Goal: Transaction & Acquisition: Purchase product/service

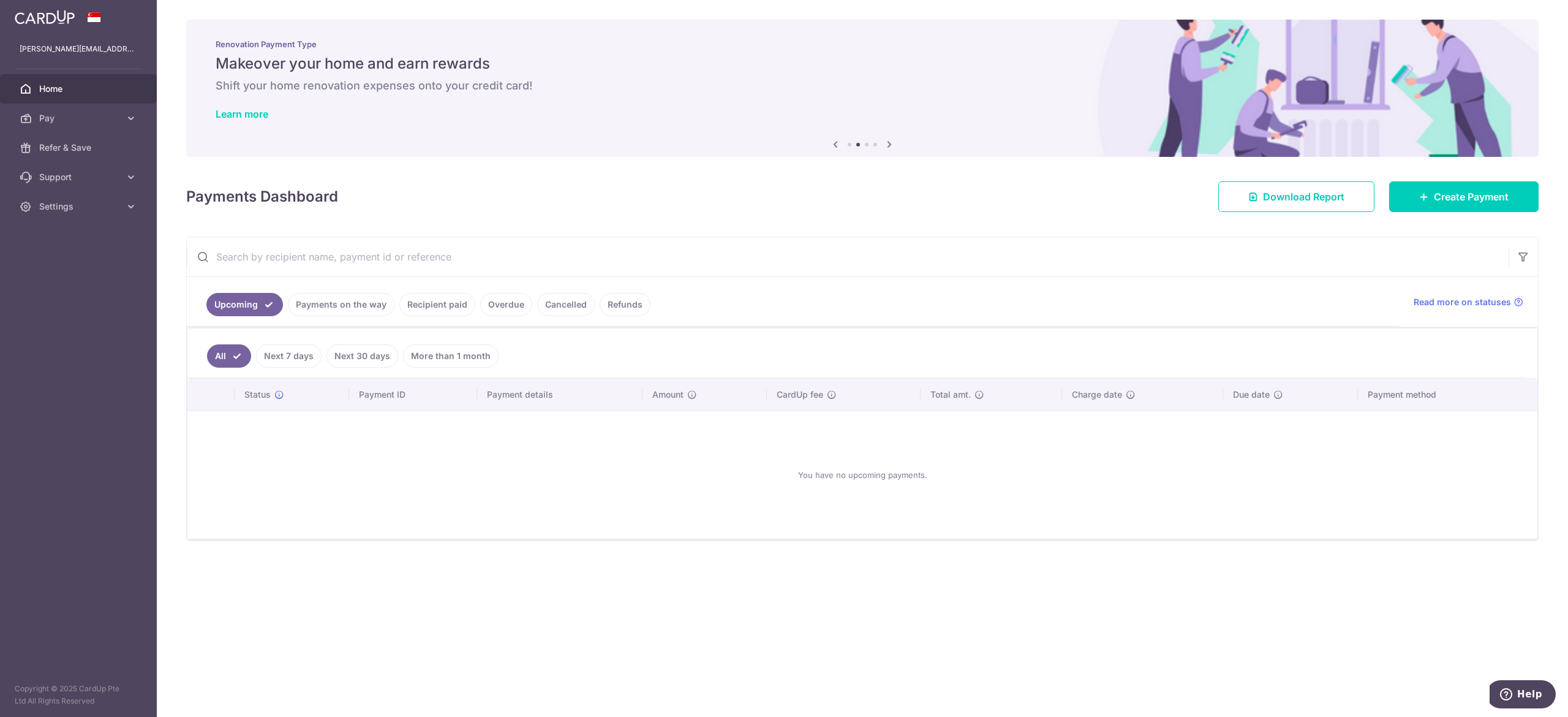
click at [381, 310] on link "Payments on the way" at bounding box center [341, 304] width 107 height 23
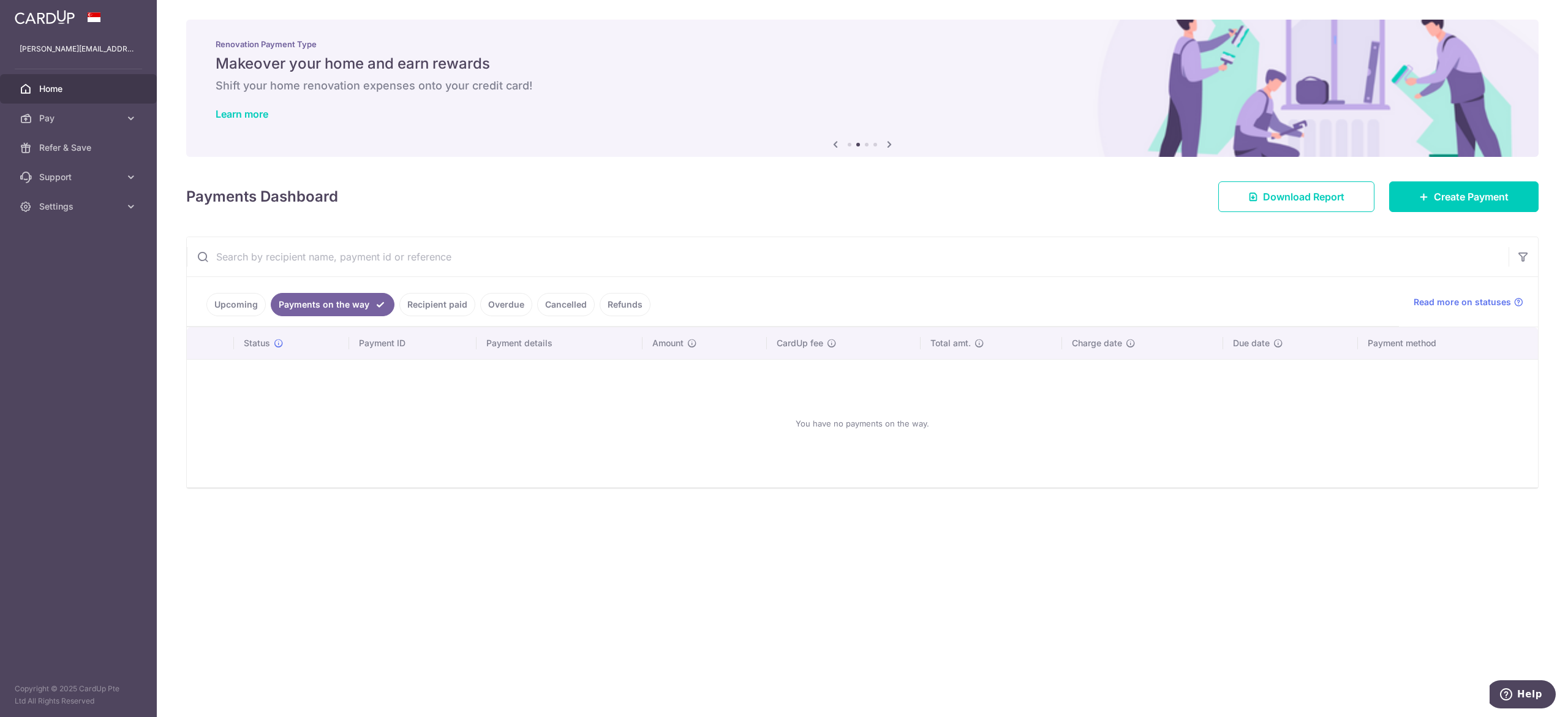
click at [423, 309] on link "Recipient paid" at bounding box center [437, 304] width 76 height 23
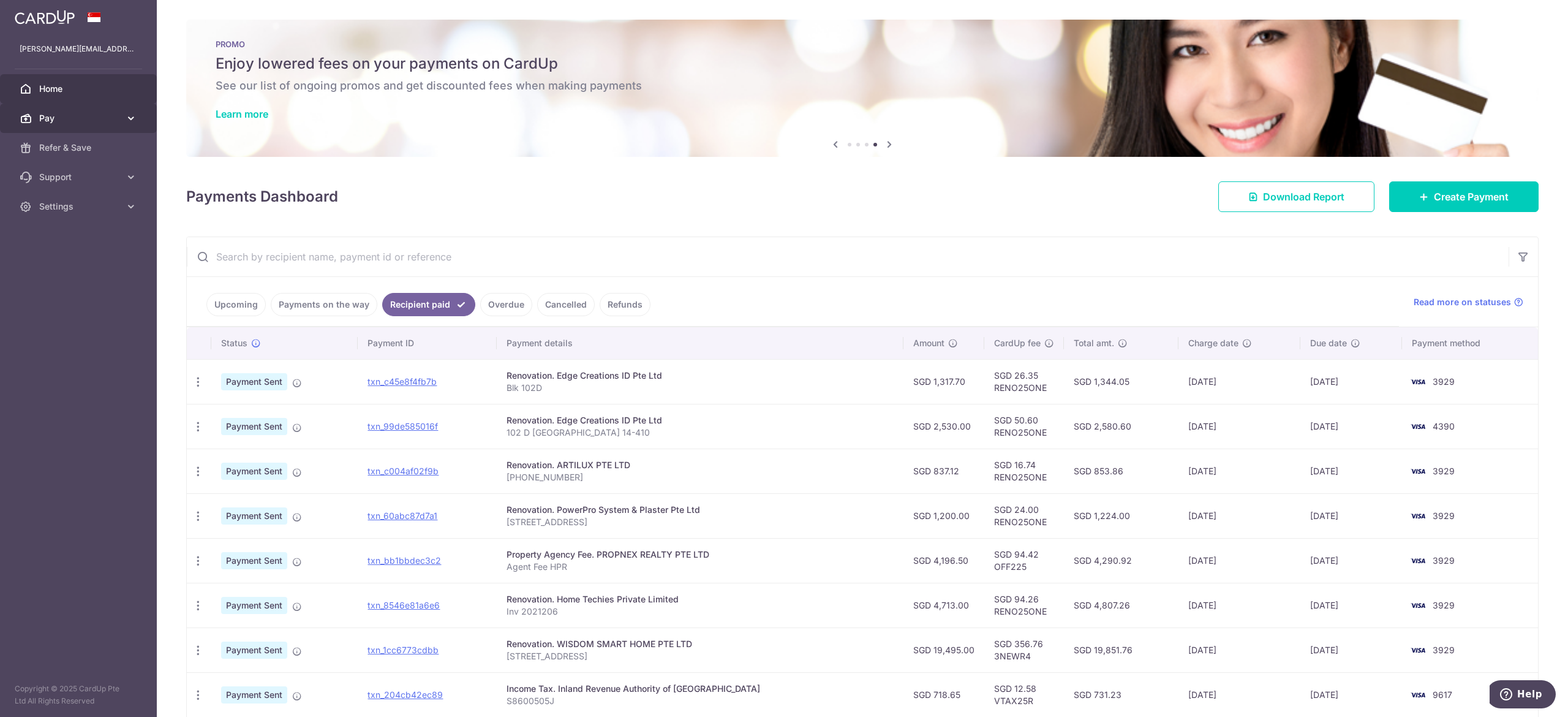
click at [113, 115] on span "Pay" at bounding box center [80, 119] width 81 height 12
click at [92, 147] on span "Payments" at bounding box center [80, 147] width 81 height 12
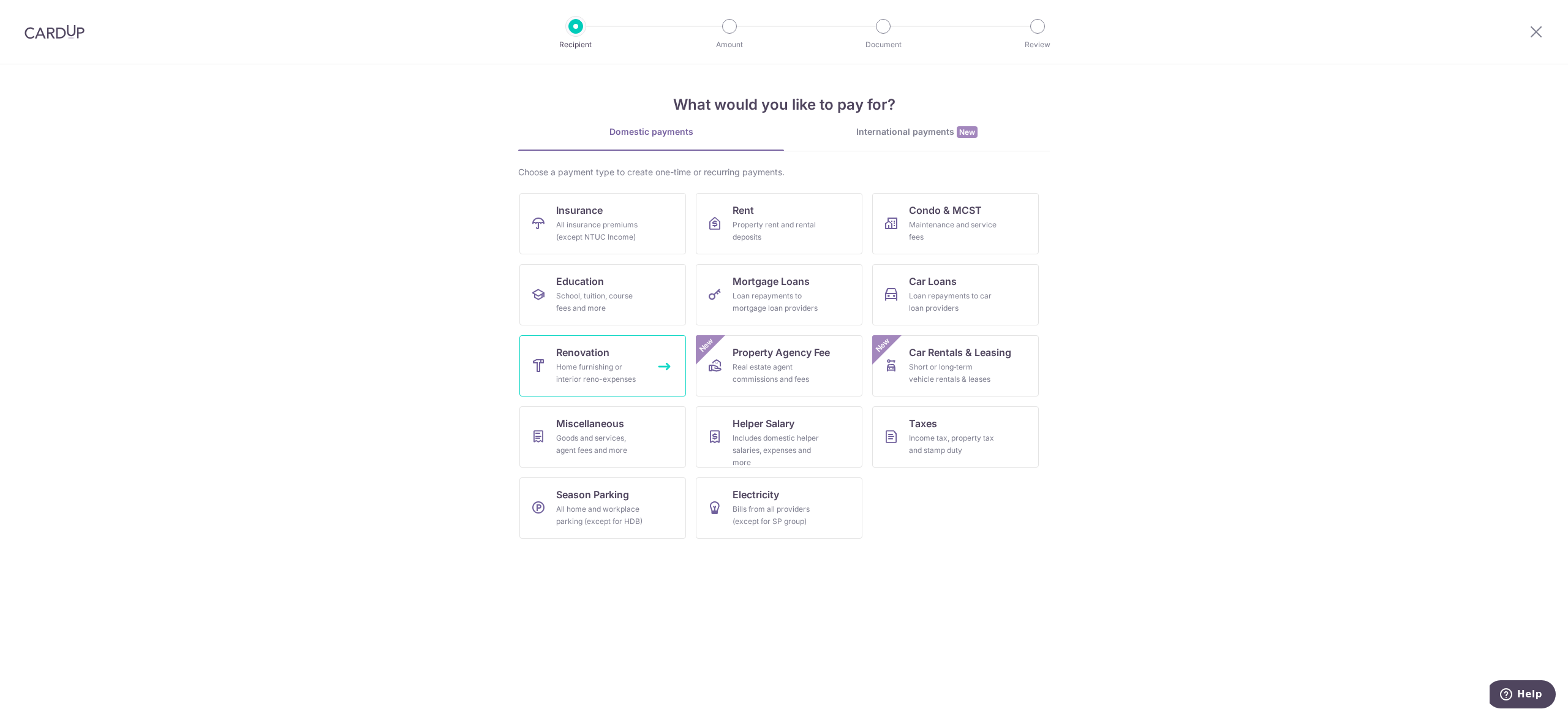
click at [591, 367] on div "Home furnishing or interior reno-expenses" at bounding box center [600, 372] width 88 height 24
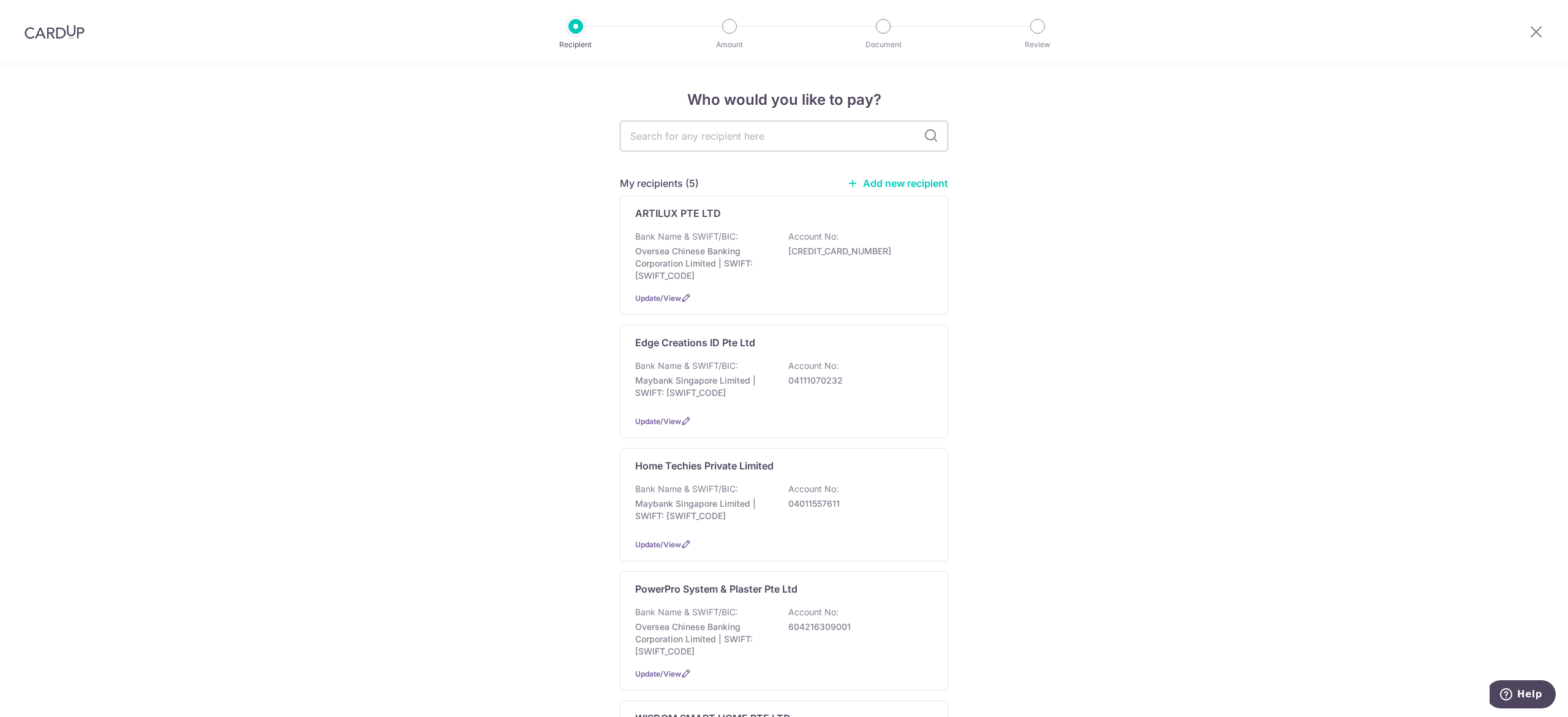
click at [875, 181] on link "Add new recipient" at bounding box center [898, 183] width 101 height 12
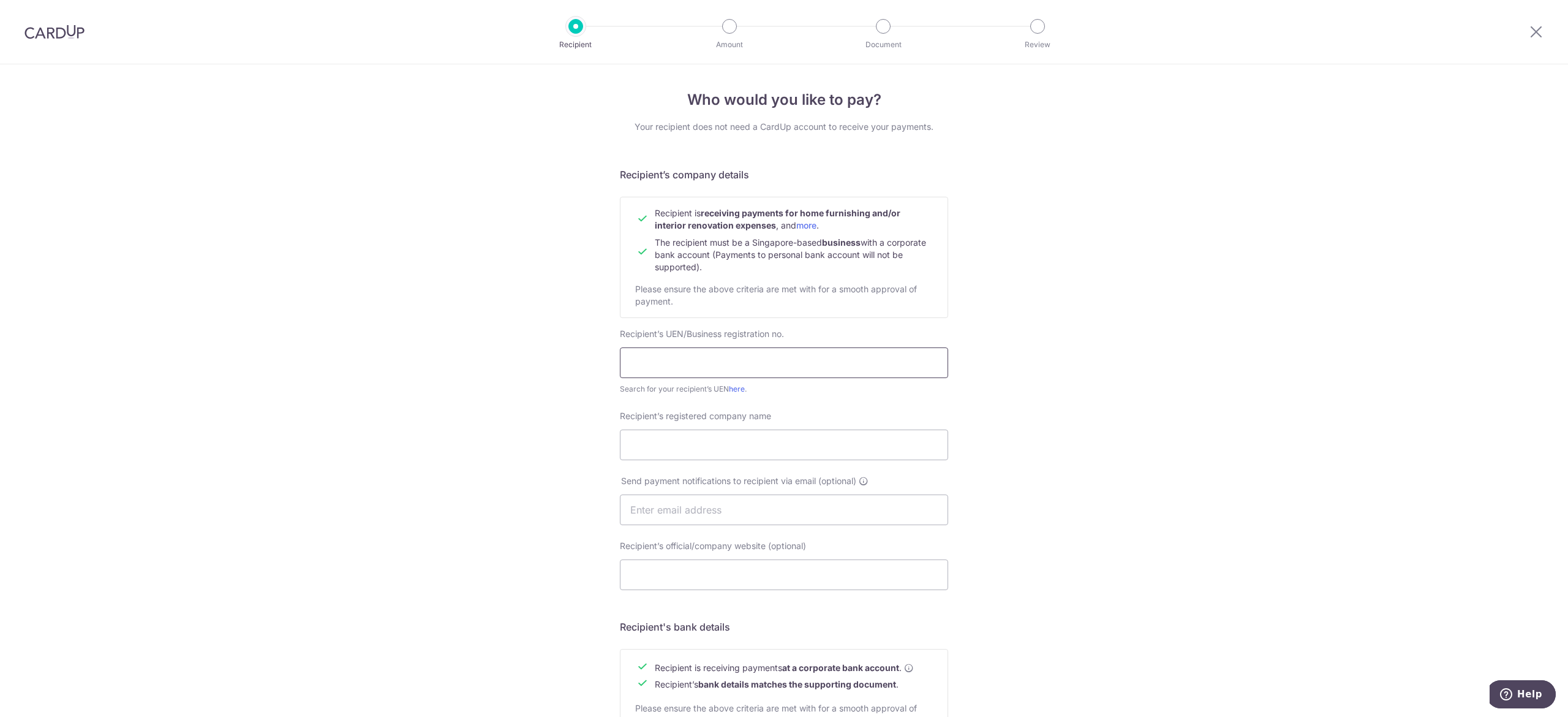
click at [735, 370] on input "text" at bounding box center [784, 362] width 328 height 30
paste input "32690800E"
type input "32690800E"
drag, startPoint x: 1098, startPoint y: 399, endPoint x: 1031, endPoint y: 416, distance: 69.1
click at [1098, 400] on div "Who would you like to pay? Your recipient does not need a CardUp account to rec…" at bounding box center [784, 524] width 1568 height 921
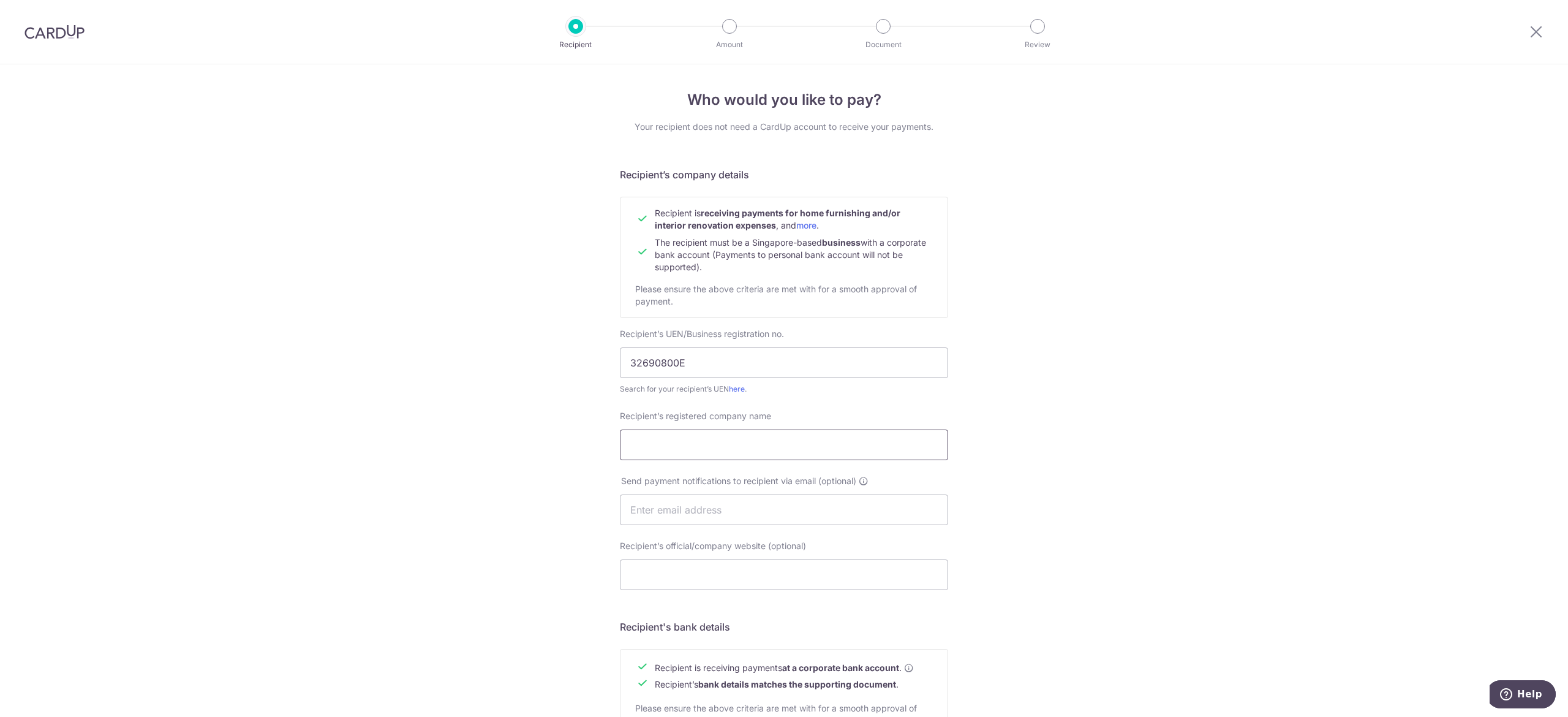
click at [806, 445] on input "Recipient’s registered company name" at bounding box center [784, 444] width 328 height 30
type input "p"
type input "PHILLIP AUTOMATION SERVICES"
click at [751, 515] on input "text" at bounding box center [784, 509] width 328 height 30
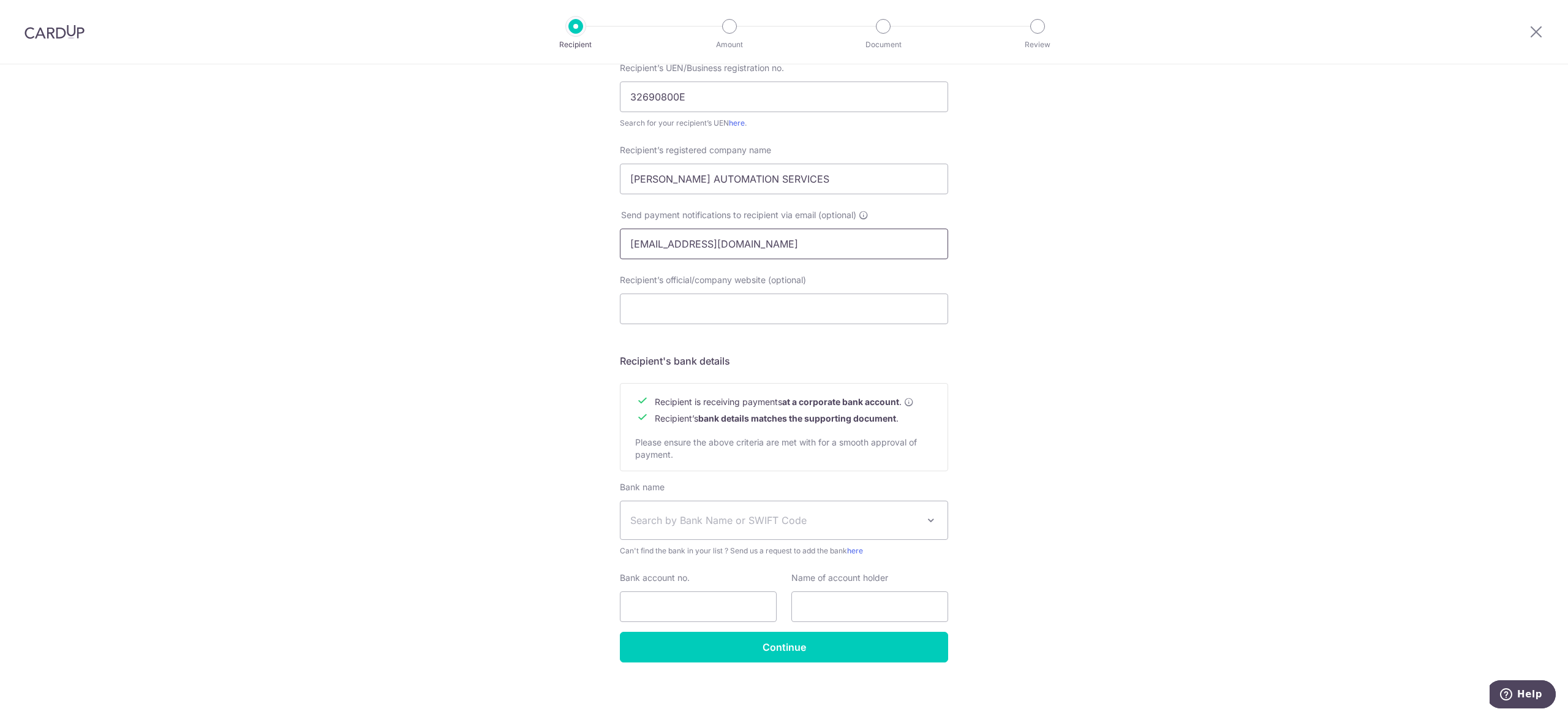
scroll to position [271, 0]
type input "pasautopd@gmail.com"
click at [777, 518] on span "Search by Bank Name or SWIFT Code" at bounding box center [774, 516] width 288 height 15
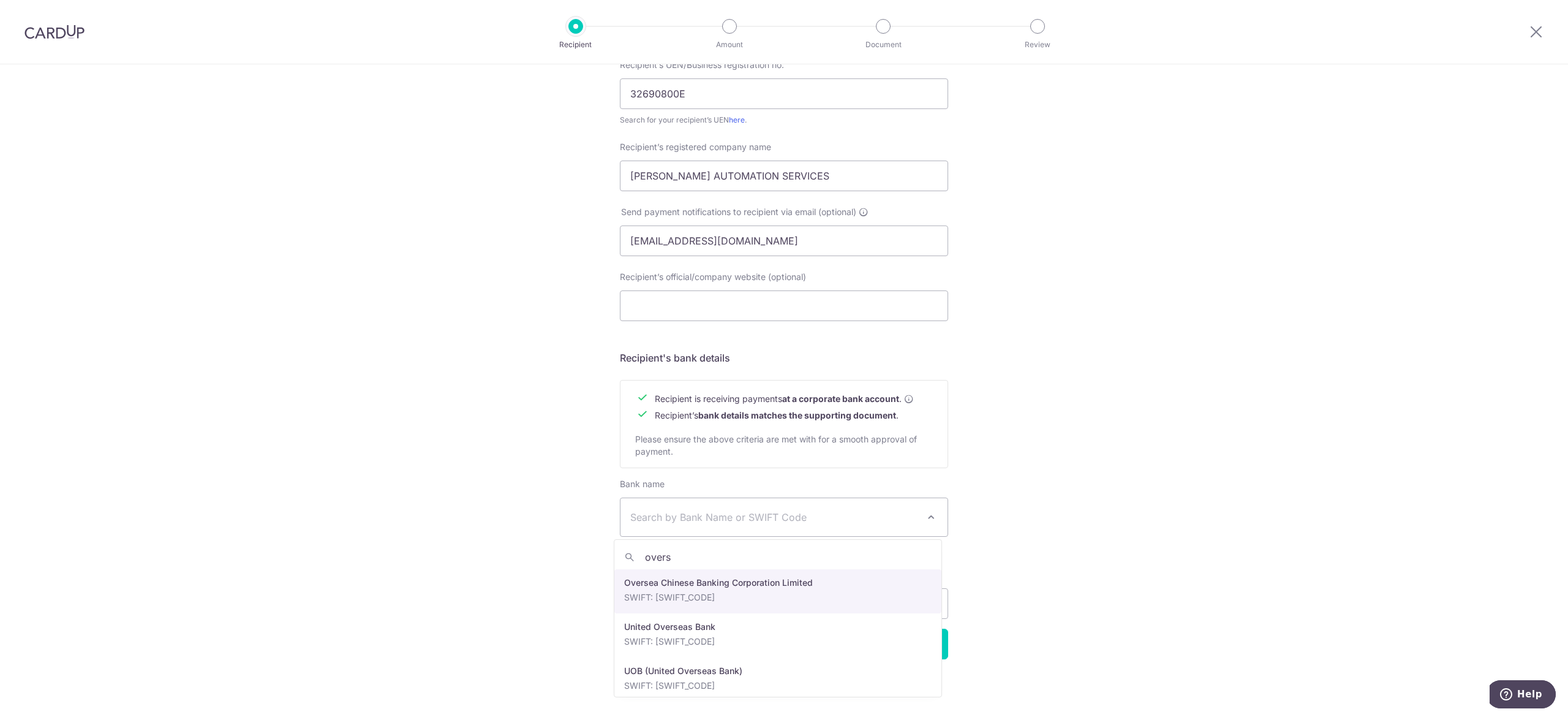
type input "overs"
select select "12"
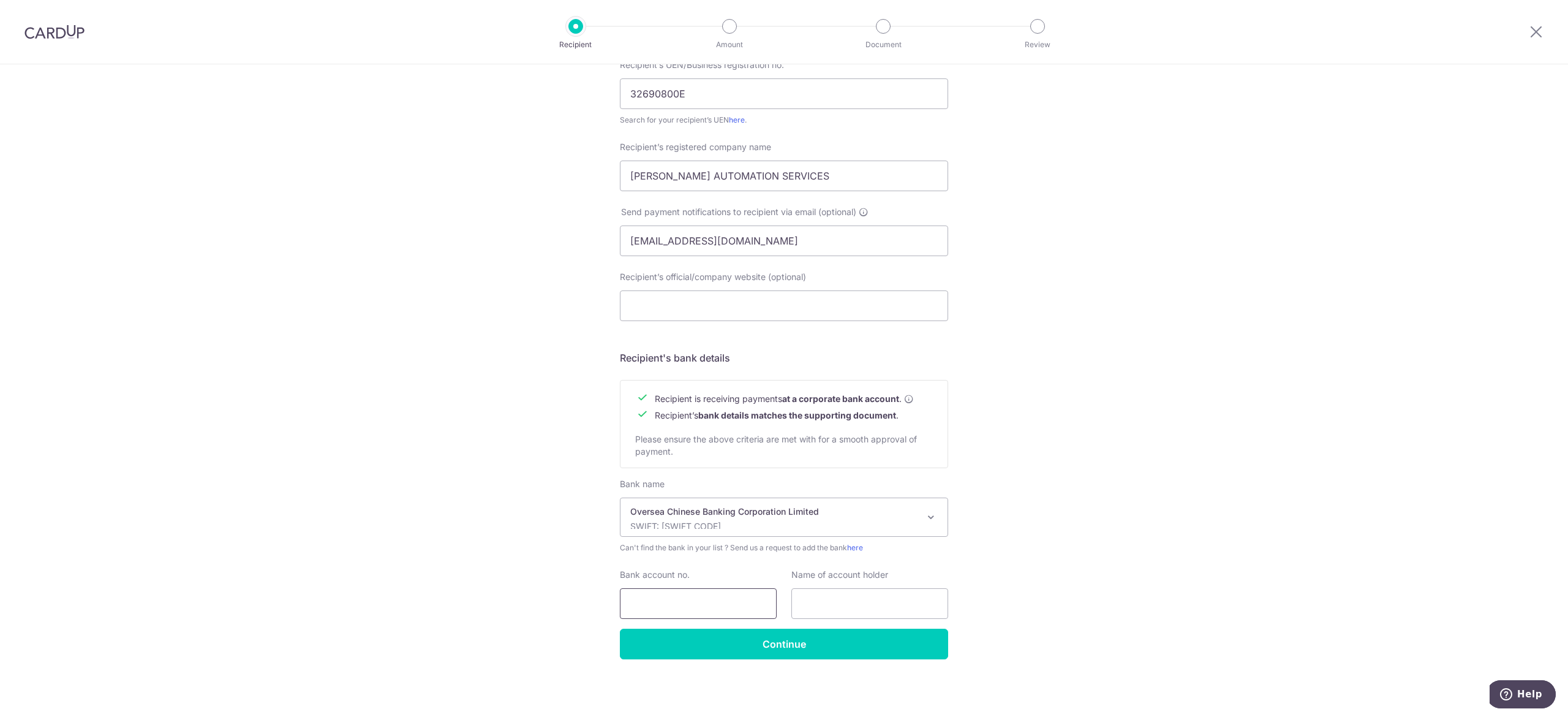
click at [714, 615] on input "Bank account no." at bounding box center [698, 603] width 157 height 30
type input "549002780001"
drag, startPoint x: 858, startPoint y: 605, endPoint x: 839, endPoint y: 605, distance: 19.0
click at [857, 606] on input "text" at bounding box center [869, 603] width 157 height 30
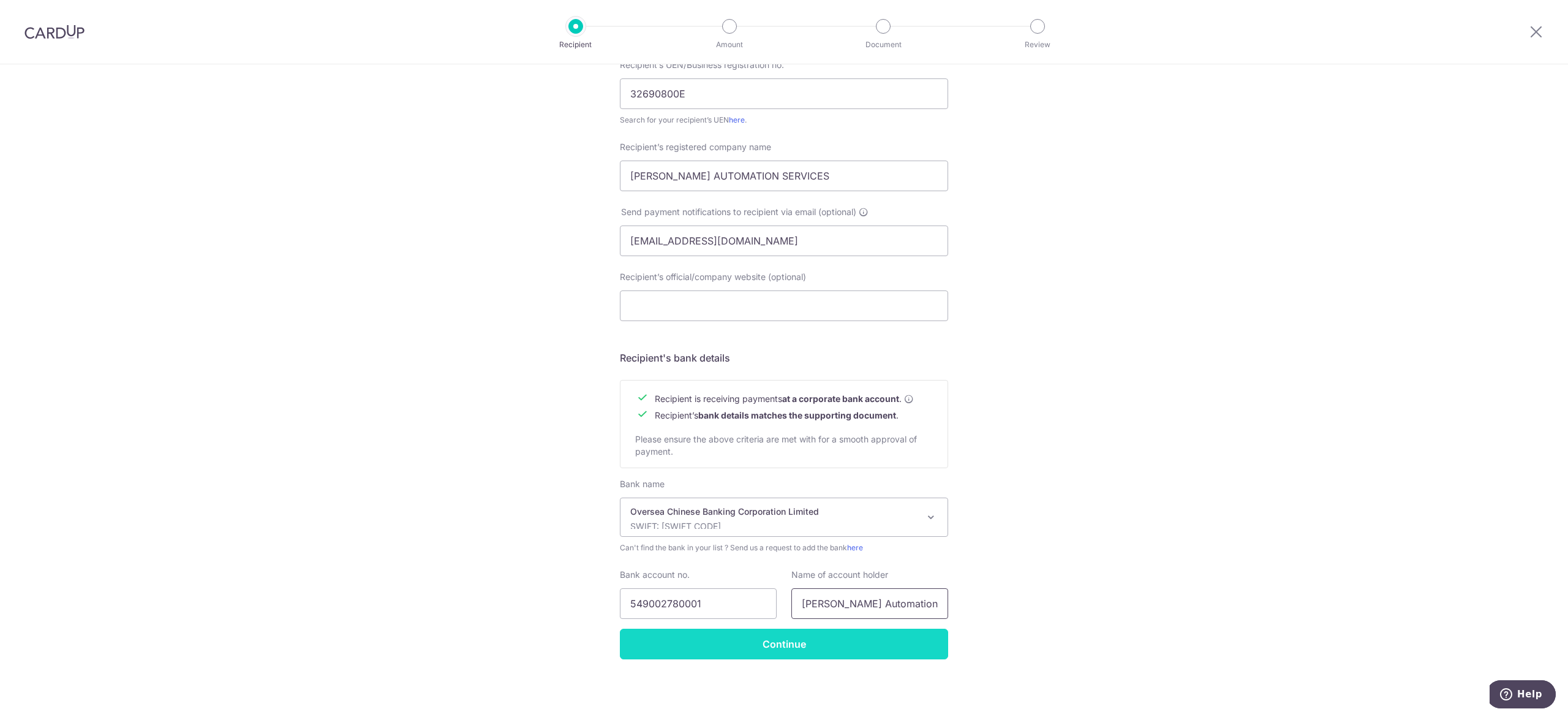
type input "Phillip Automation Services"
click at [825, 638] on input "Continue" at bounding box center [784, 644] width 328 height 30
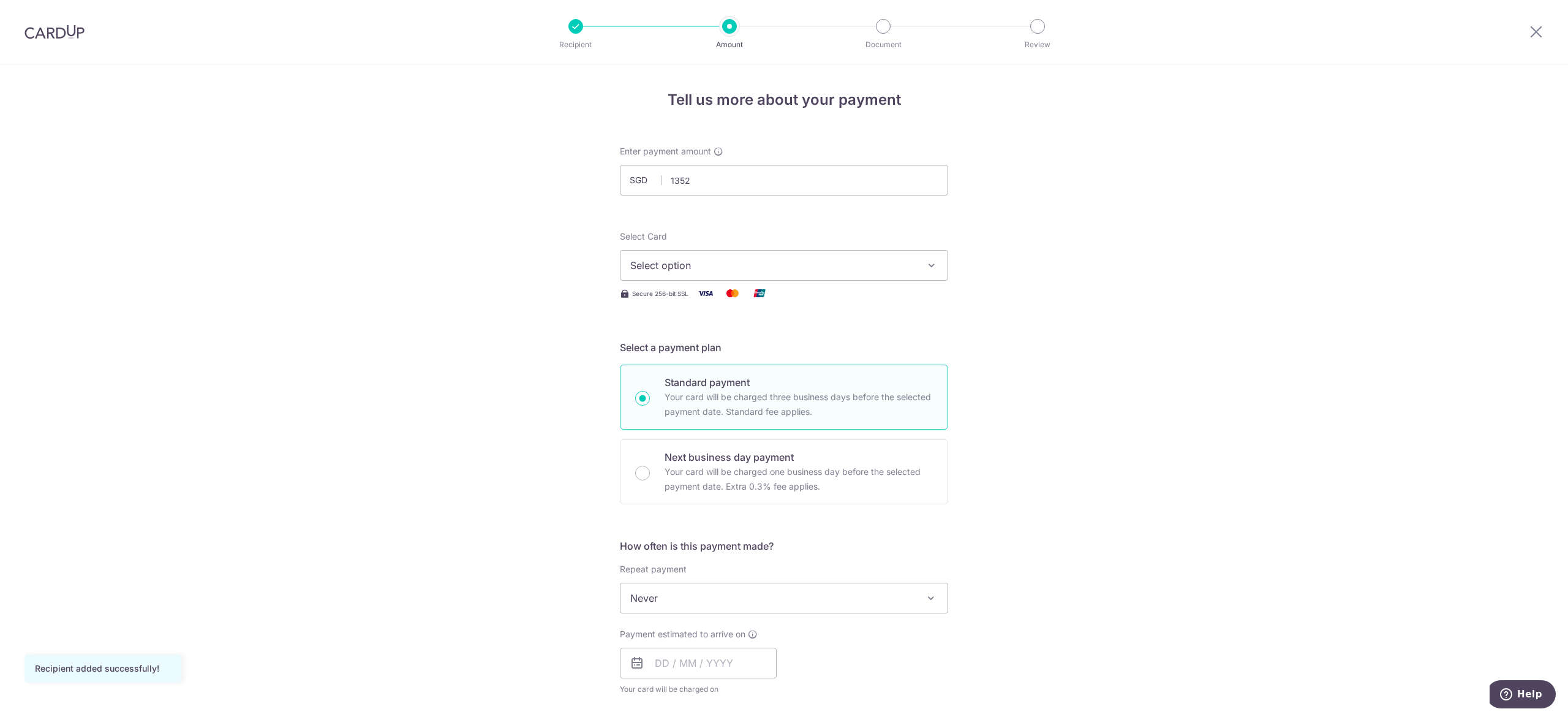
type input "1,352.00"
click at [1013, 154] on div "Tell us more about your payment Enter payment amount SGD 1,352.00 1352.00 Recip…" at bounding box center [784, 659] width 1568 height 1191
click at [713, 264] on span "Select option" at bounding box center [773, 265] width 286 height 15
click at [708, 382] on span "**** 4390" at bounding box center [784, 382] width 307 height 15
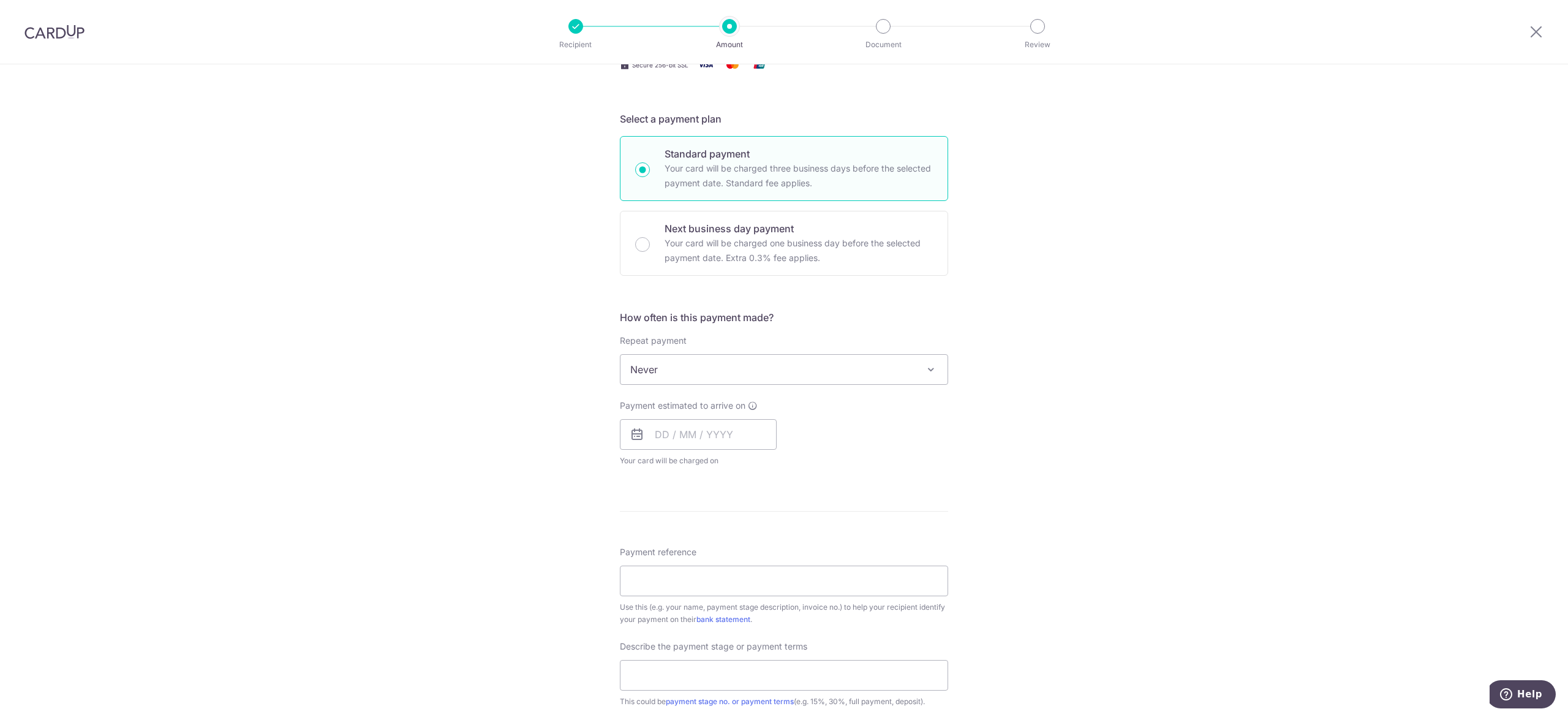
scroll to position [245, 0]
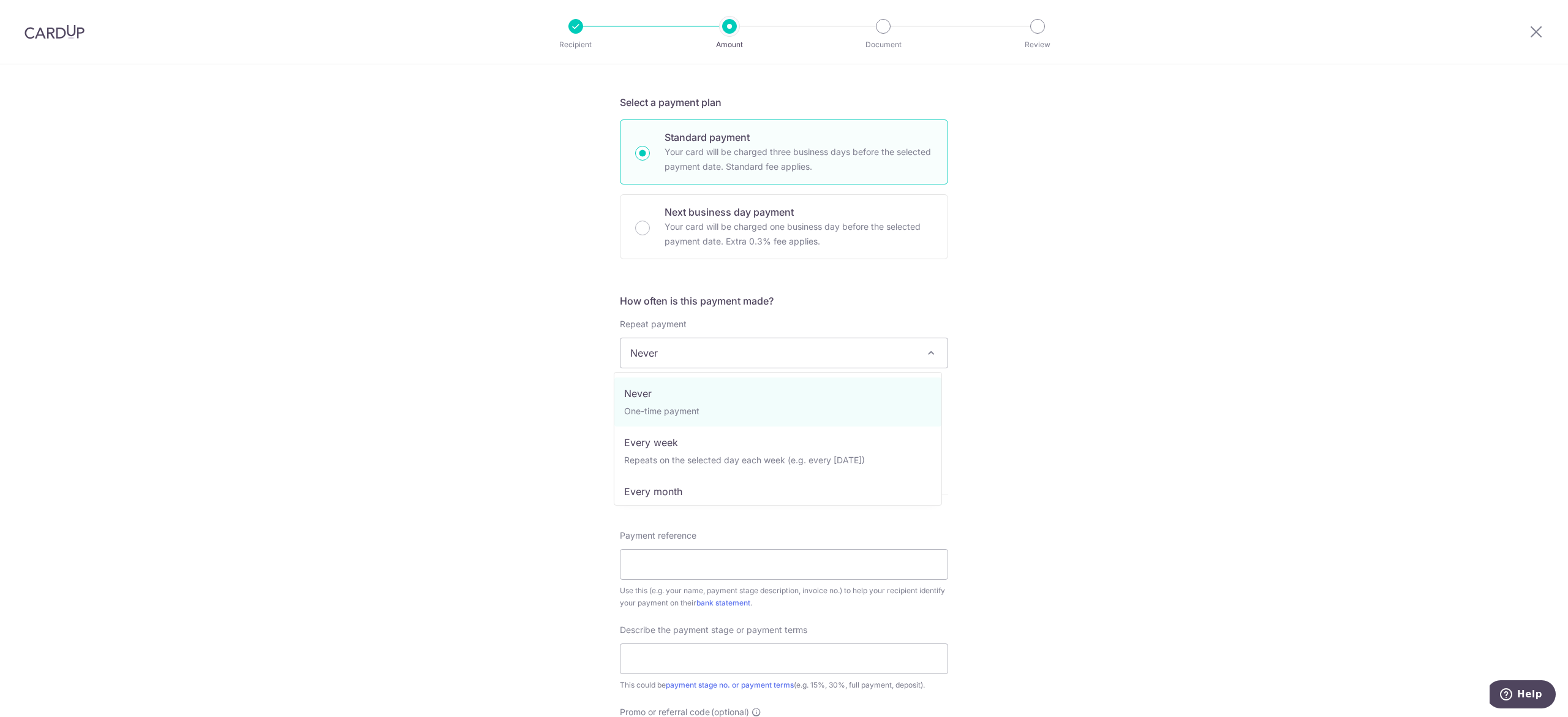
click at [684, 352] on span "Never" at bounding box center [783, 353] width 327 height 30
click at [662, 414] on input "text" at bounding box center [698, 417] width 157 height 30
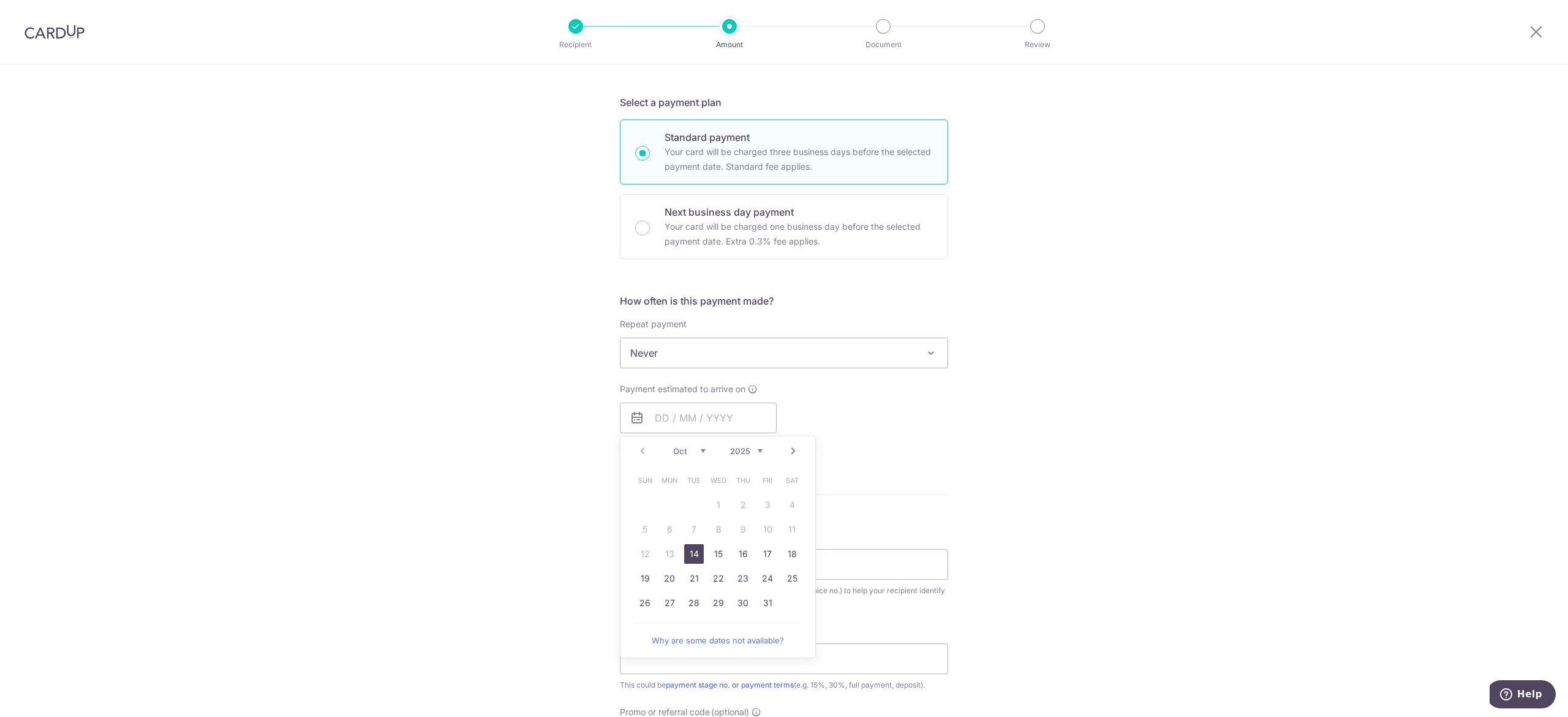
click at [685, 548] on link "14" at bounding box center [694, 553] width 20 height 20
type input "14/10/2025"
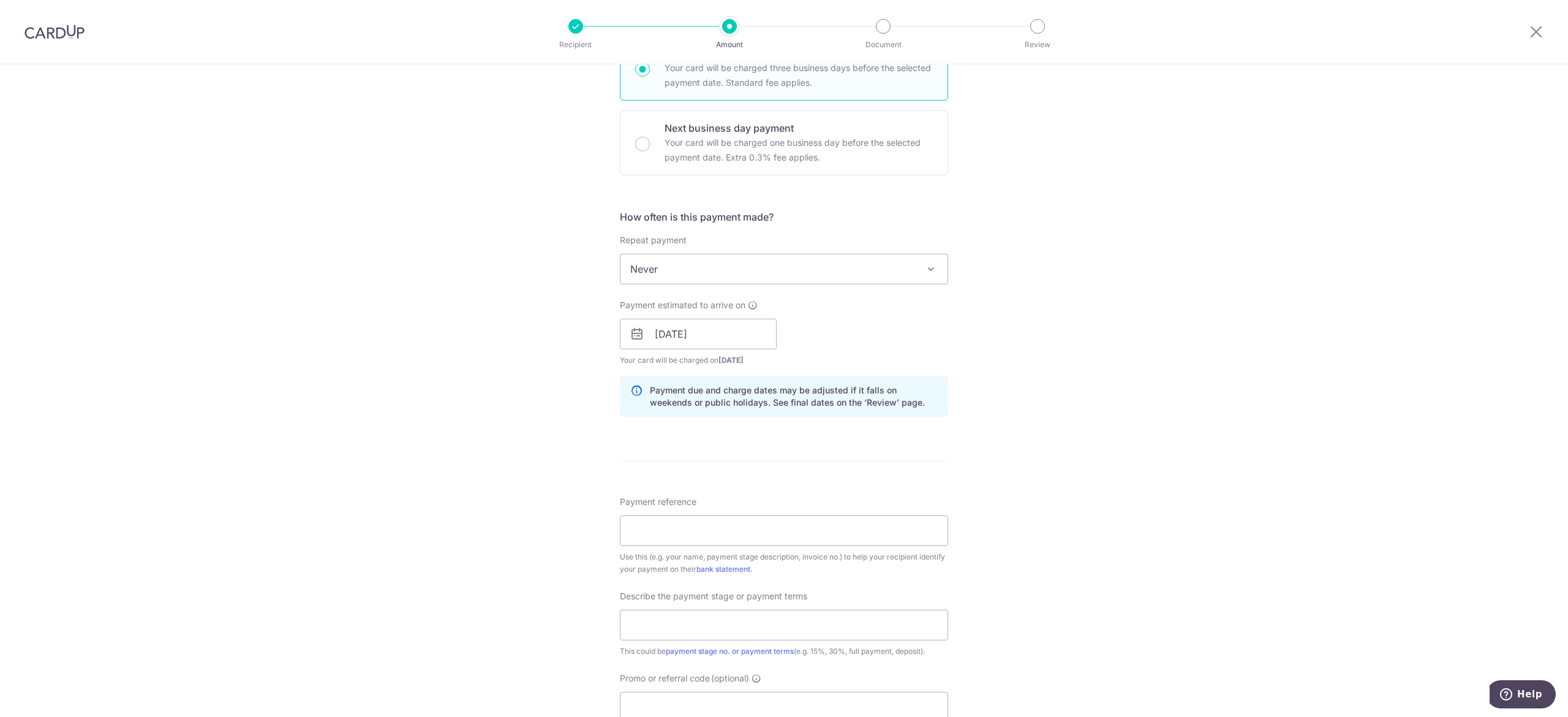
scroll to position [367, 0]
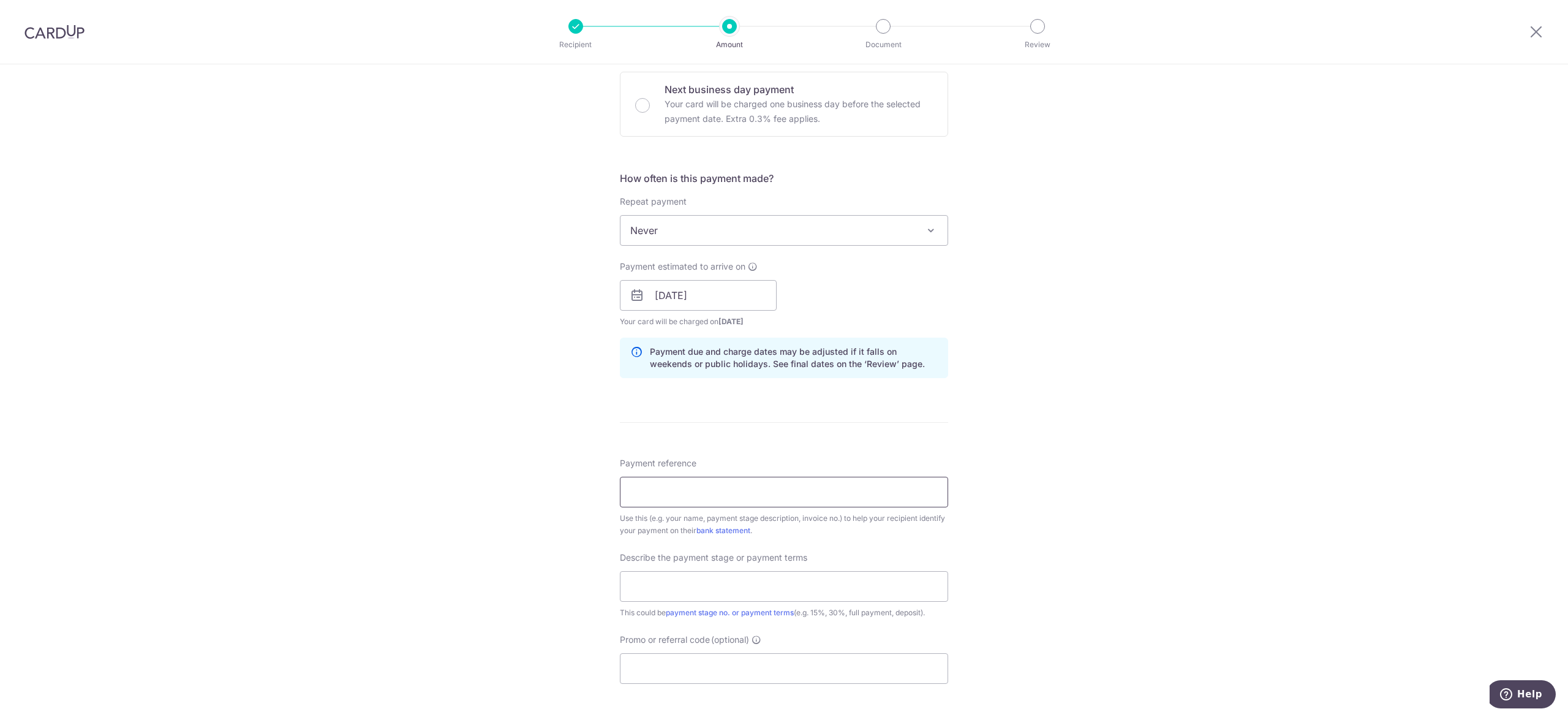
click at [665, 495] on input "Payment reference" at bounding box center [784, 492] width 328 height 30
type input "4"
type input "t"
type input "59 Tavistock Ave"
click at [731, 589] on input "text" at bounding box center [784, 586] width 328 height 30
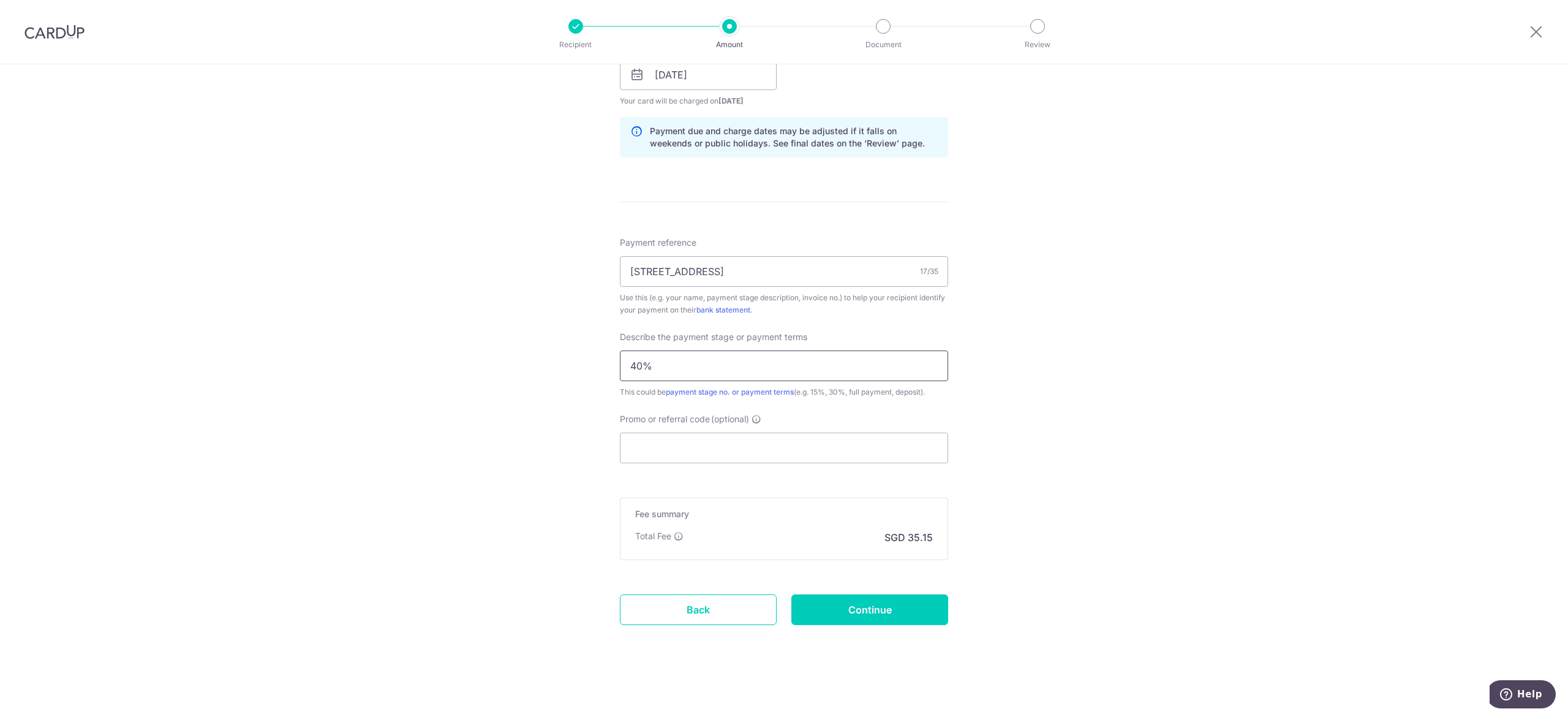
scroll to position [591, 0]
type input "40%"
click at [754, 453] on input "Promo or referral code (optional)" at bounding box center [784, 447] width 328 height 30
paste input "RENO25ONE"
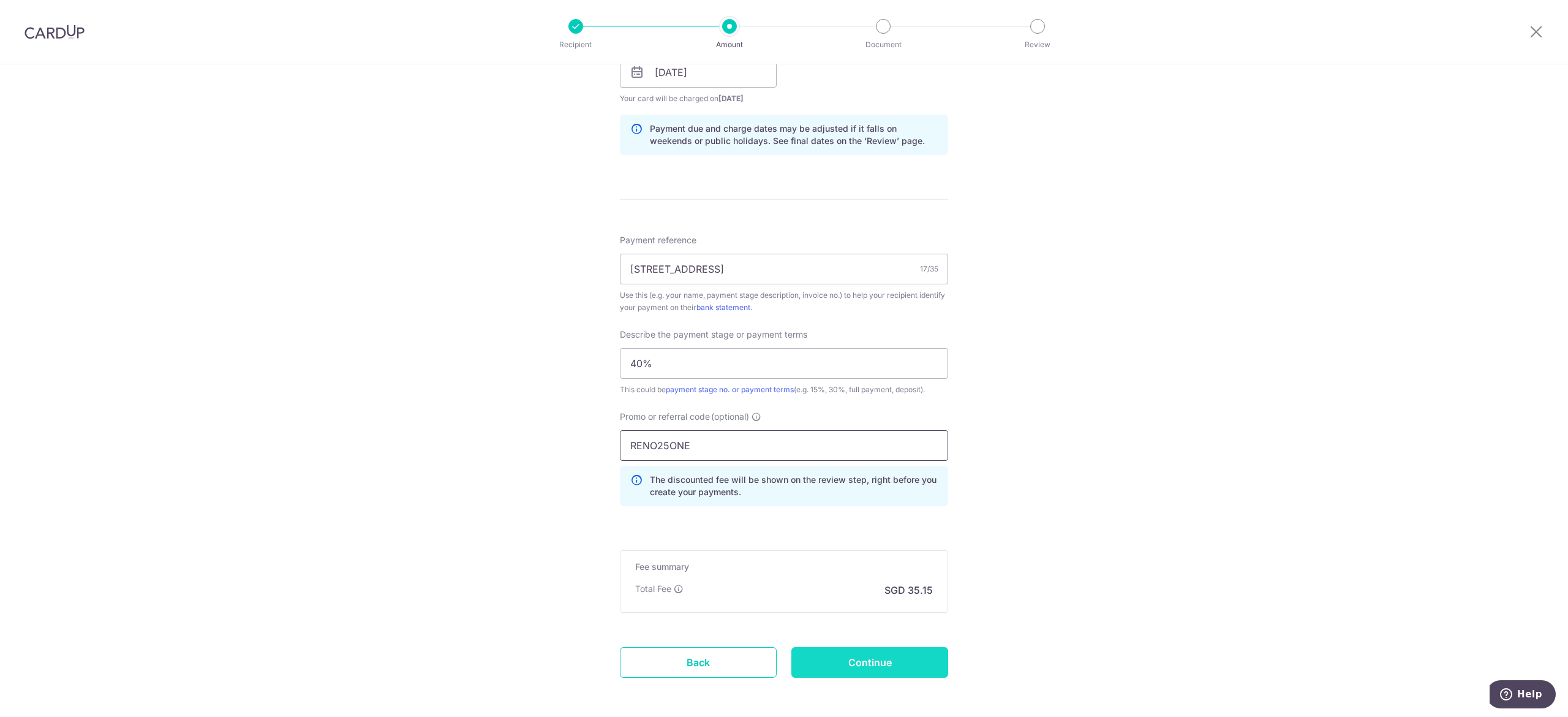
type input "RENO25ONE"
click at [876, 658] on input "Continue" at bounding box center [869, 662] width 157 height 30
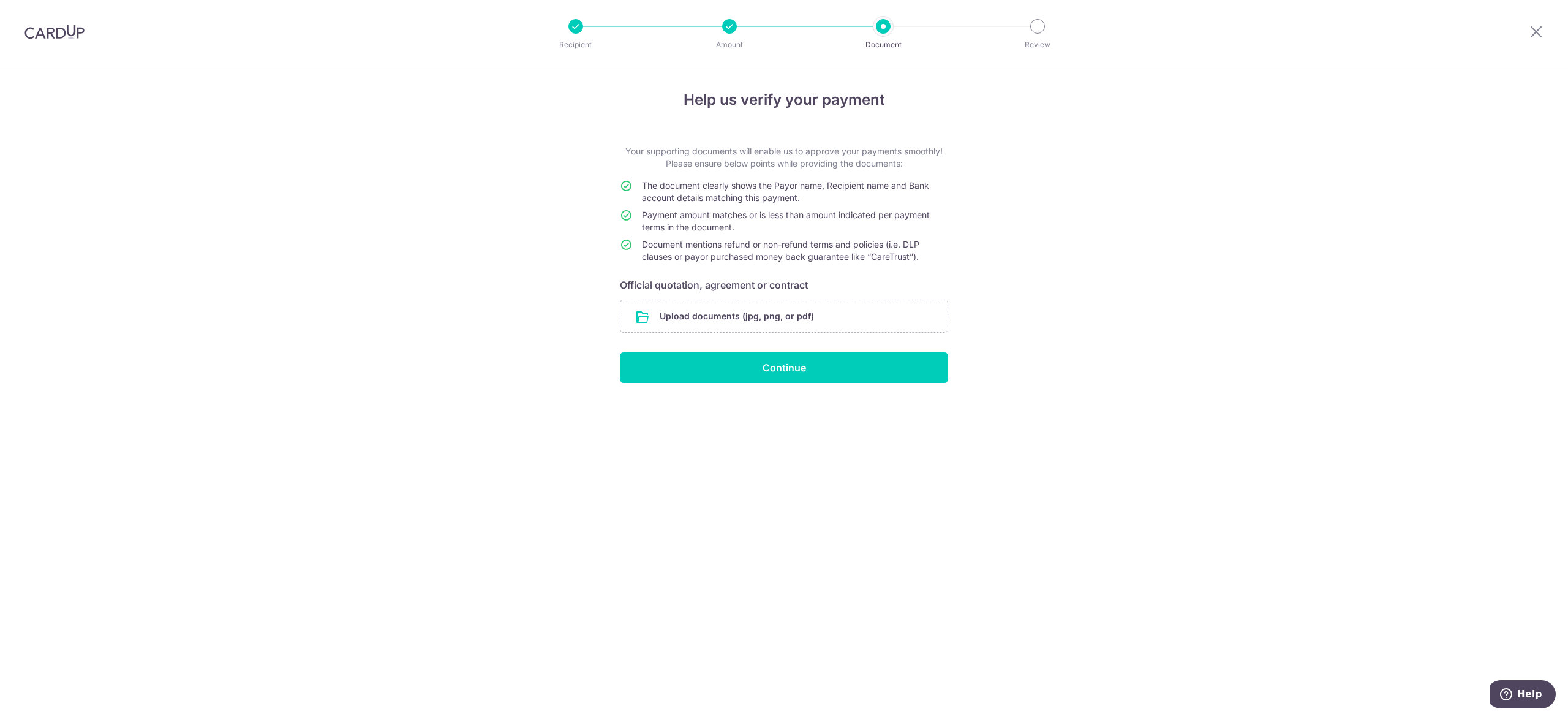
click at [743, 315] on input "file" at bounding box center [783, 316] width 327 height 32
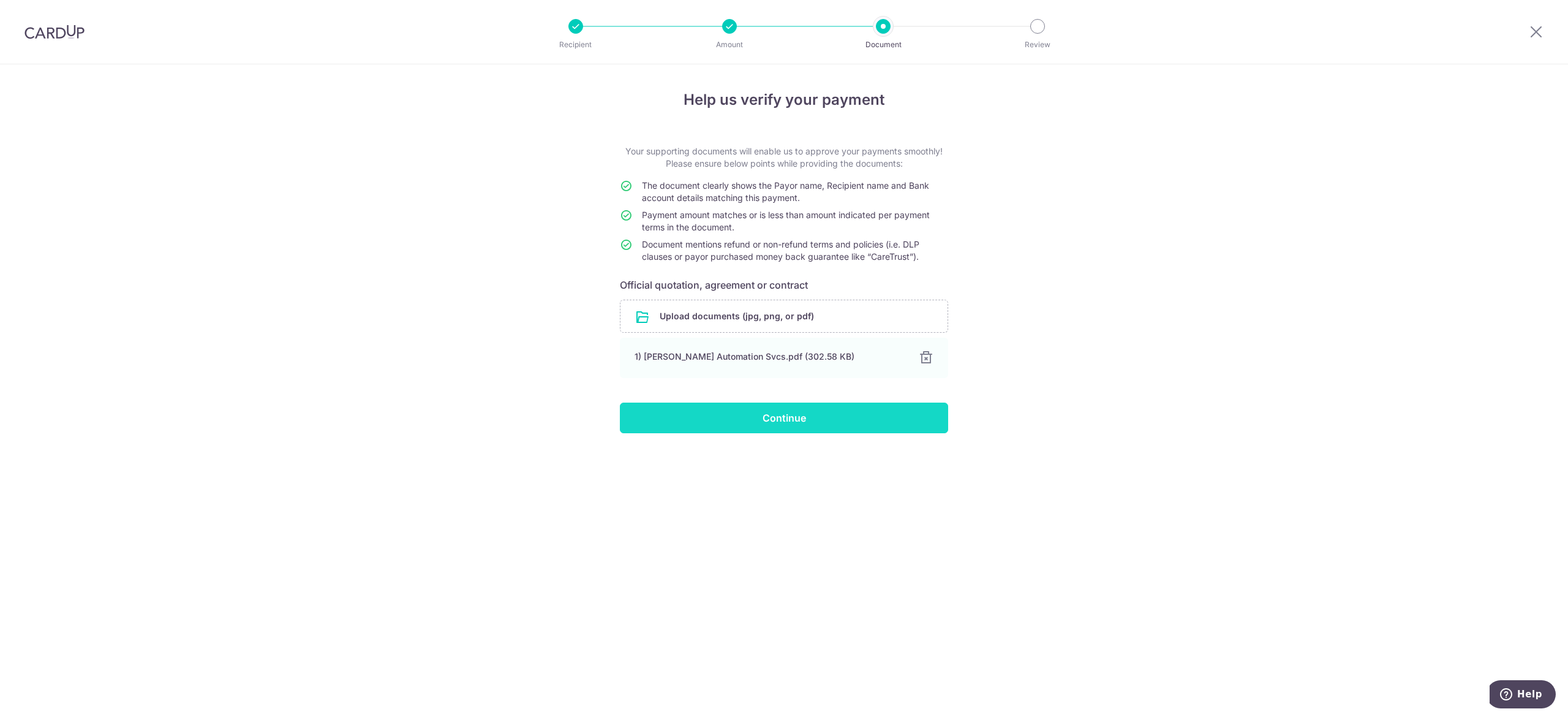
click at [746, 421] on input "Continue" at bounding box center [784, 417] width 328 height 30
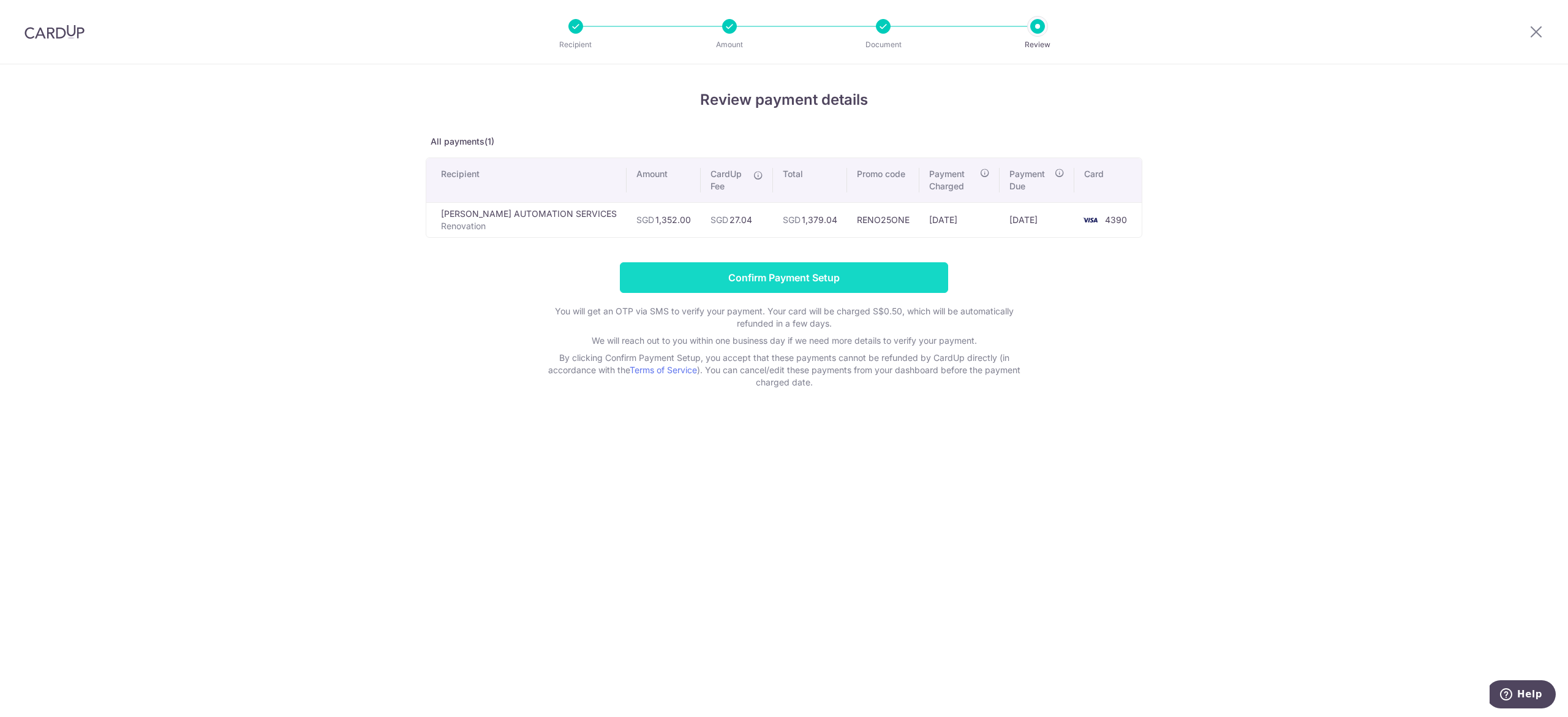
click at [800, 284] on input "Confirm Payment Setup" at bounding box center [784, 277] width 328 height 30
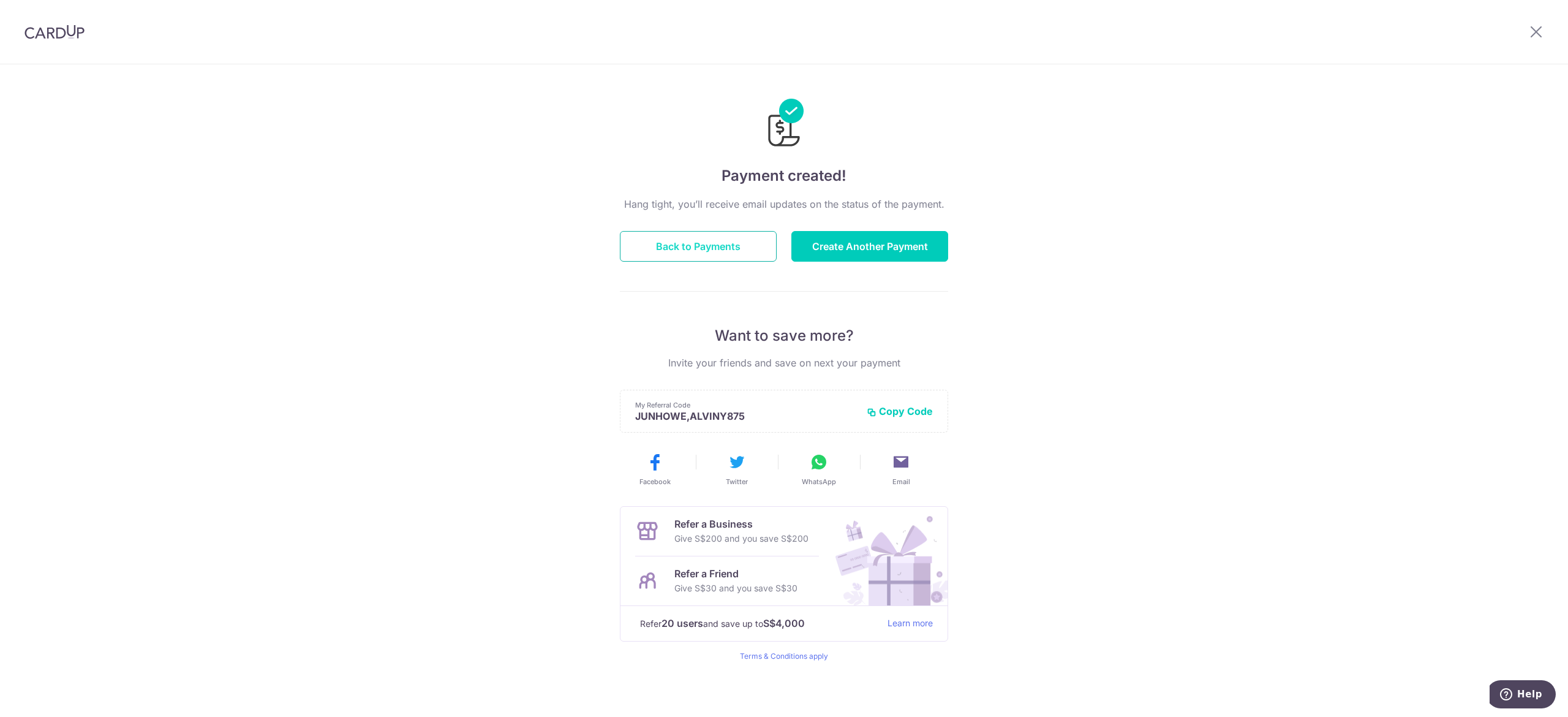
click at [736, 245] on button "Back to Payments" at bounding box center [698, 246] width 157 height 30
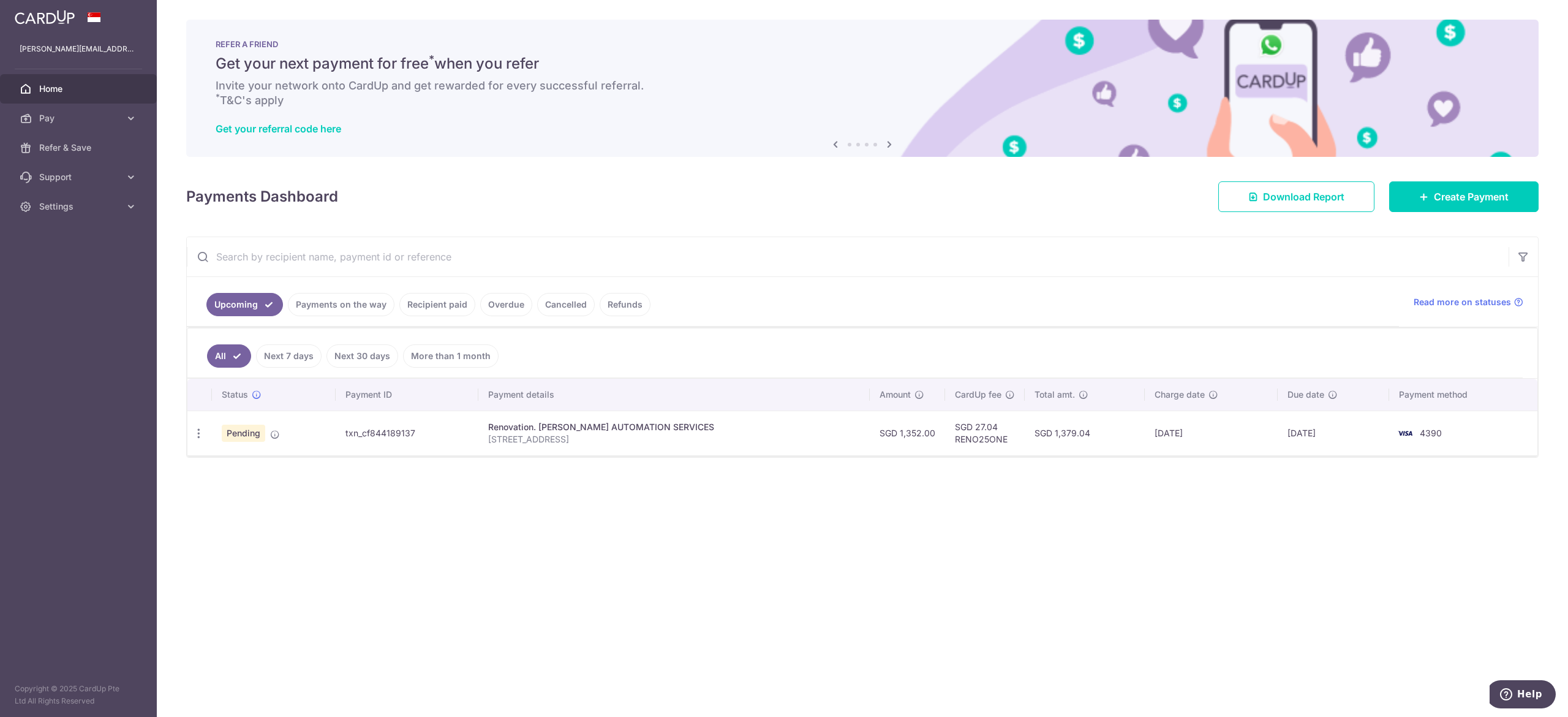
click at [87, 93] on span "Home" at bounding box center [80, 89] width 81 height 12
